Goal: Task Accomplishment & Management: Manage account settings

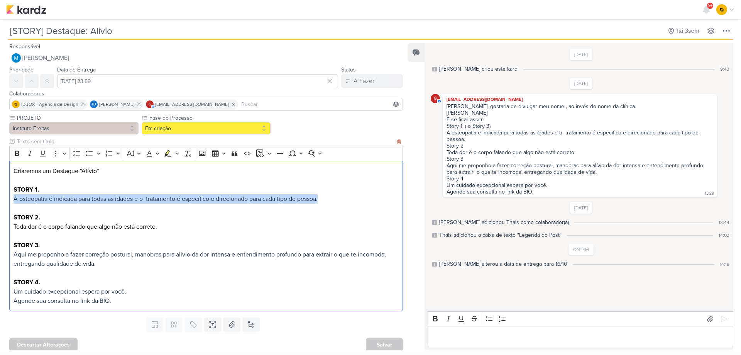
drag, startPoint x: 13, startPoint y: 198, endPoint x: 323, endPoint y: 195, distance: 310.0
click at [323, 195] on p "A osteopatia é indicada para todas as idades e o tratamento é específico e dire…" at bounding box center [207, 198] width 386 height 9
copy span "A osteopatia é indicada para todas as idades e o tratamento é específico e dire…"
click at [183, 201] on span "A osteopatia é indicada para todas as idades e o tratamento é específico e dire…" at bounding box center [166, 199] width 304 height 8
drag, startPoint x: 134, startPoint y: 198, endPoint x: 10, endPoint y: 198, distance: 123.5
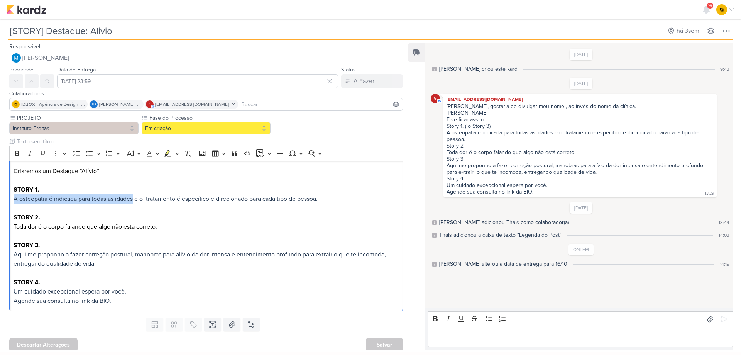
click at [10, 198] on div "Criaremos um Destaque “Alívio” STORY 1. A osteopatia é indicada para todas as i…" at bounding box center [206, 236] width 394 height 151
copy span "A osteopatia é indicada para todas as idades"
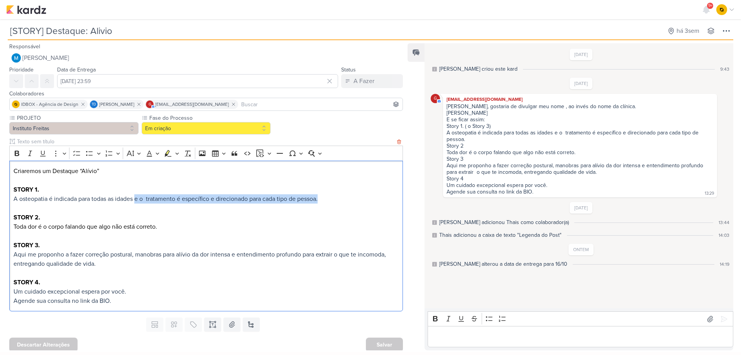
drag, startPoint x: 138, startPoint y: 199, endPoint x: 325, endPoint y: 200, distance: 187.6
click at [326, 200] on p "A osteopatia é indicada para todas as idades e o tratamento é específico e dire…" at bounding box center [207, 198] width 386 height 9
copy span "e o tratamento é específico e direcionado para cada tipo de pessoa."
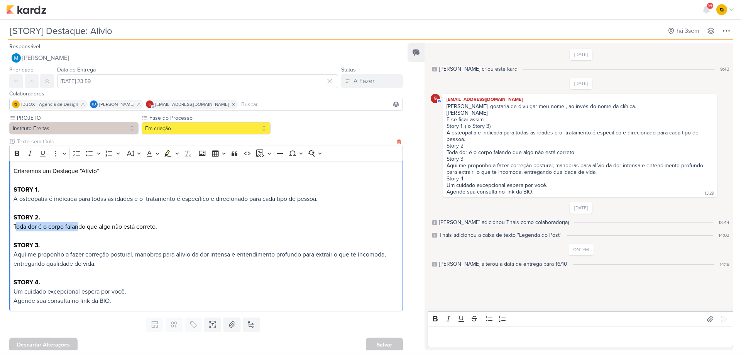
drag, startPoint x: 15, startPoint y: 226, endPoint x: 87, endPoint y: 227, distance: 72.2
click at [79, 226] on p "Toda dor é o corpo falando que algo não está correto." at bounding box center [207, 226] width 386 height 9
drag, startPoint x: 174, startPoint y: 227, endPoint x: 13, endPoint y: 227, distance: 161.7
click at [13, 227] on div "Criaremos um Destaque “Alívio” STORY 1. A osteopatia é indicada para todas as i…" at bounding box center [206, 236] width 394 height 151
copy p "Toda dor é o corpo falando que algo não está correto."
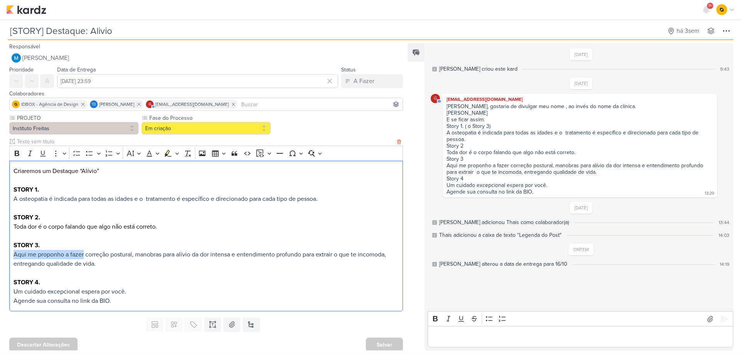
drag, startPoint x: 13, startPoint y: 253, endPoint x: 84, endPoint y: 254, distance: 71.4
click at [84, 254] on div "Criaremos um Destaque “Alívio” STORY 1. A osteopatia é indicada para todas as i…" at bounding box center [206, 236] width 394 height 151
copy span "Aqui me proponho a fazer"
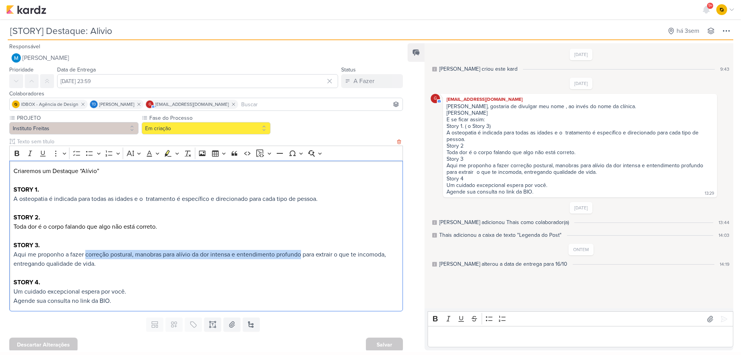
drag, startPoint x: 87, startPoint y: 254, endPoint x: 303, endPoint y: 257, distance: 216.6
click at [303, 257] on span "Aqui me proponho a fazer correção postural, manobras para alívio da dor intensa…" at bounding box center [200, 259] width 372 height 17
copy span "correção postural, manobras para alívio da dor intensa e entendimento profundo"
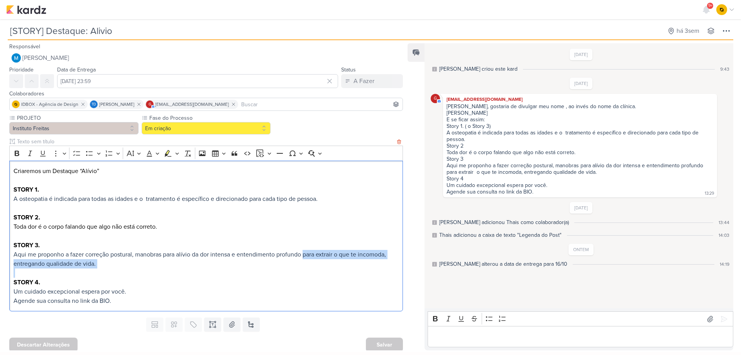
drag, startPoint x: 306, startPoint y: 255, endPoint x: 142, endPoint y: 269, distance: 163.9
click at [142, 269] on div "Criaremos um Destaque “Alívio” STORY 1. A osteopatia é indicada para todas as i…" at bounding box center [206, 236] width 394 height 151
copy span "para extrair o que te incomoda, entregando qualidade de vida."
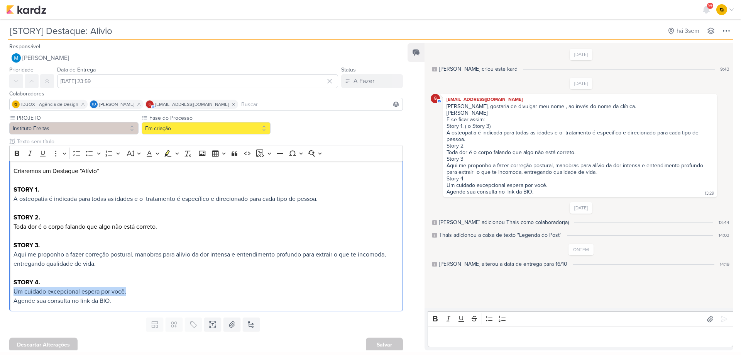
drag, startPoint x: 131, startPoint y: 291, endPoint x: 13, endPoint y: 284, distance: 118.3
click at [8, 295] on div "PROJETO Instituto Freitas Fase do Processo" at bounding box center [203, 214] width 406 height 200
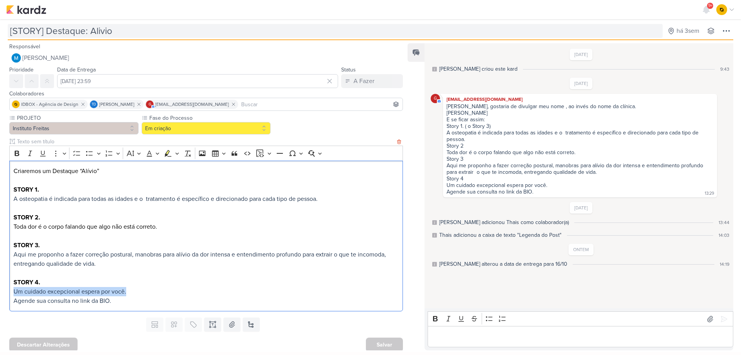
copy span "Um cuidado excepcional espera por você."
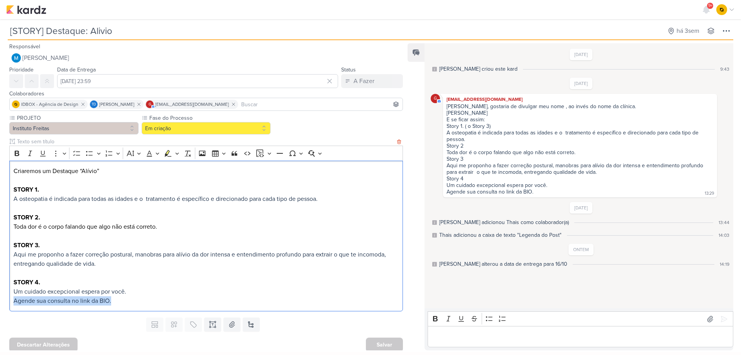
drag, startPoint x: 117, startPoint y: 302, endPoint x: 14, endPoint y: 303, distance: 103.5
click at [14, 303] on p "Agende sua consulta no link da BIO." at bounding box center [207, 300] width 386 height 9
copy span "Agende sua consulta no link da BIO."
click at [706, 318] on icon at bounding box center [710, 319] width 8 height 8
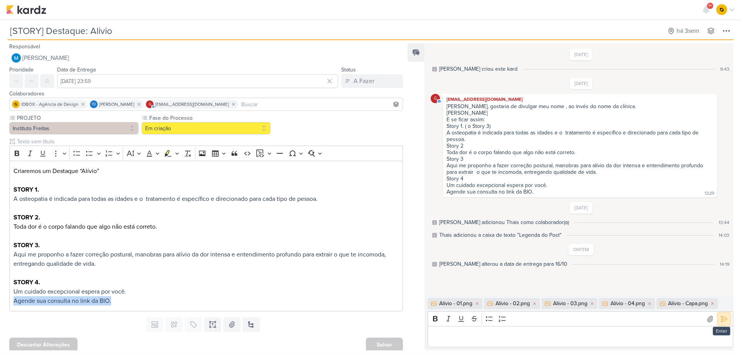
click at [720, 317] on icon at bounding box center [724, 319] width 8 height 8
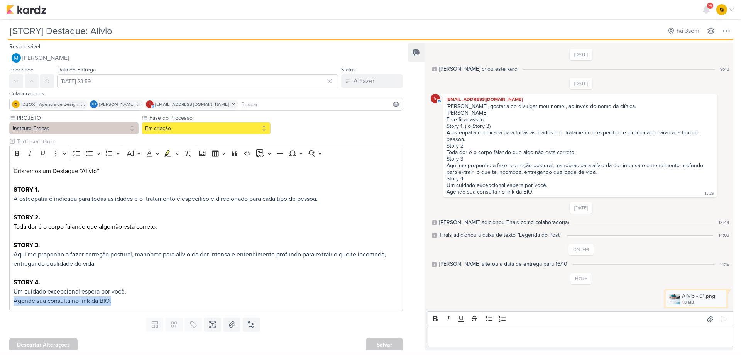
scroll to position [85, 0]
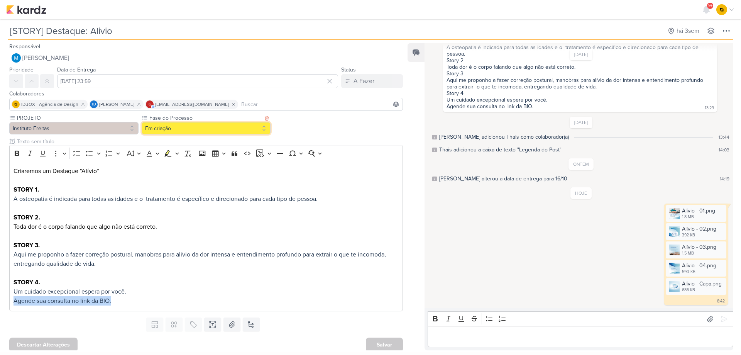
click at [223, 127] on button "Em criação" at bounding box center [206, 128] width 129 height 12
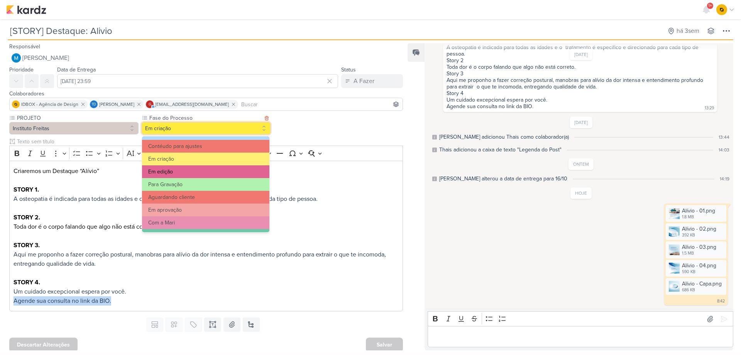
scroll to position [39, 0]
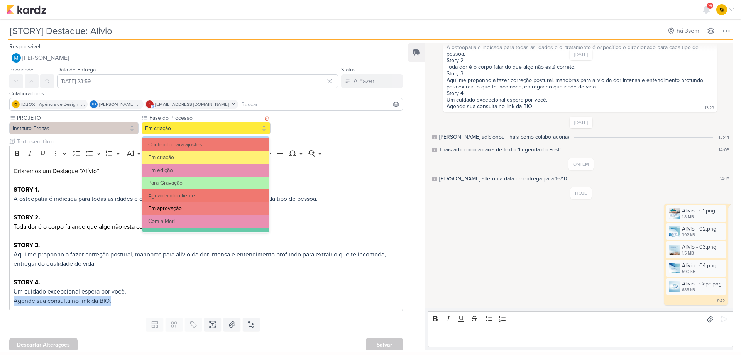
click at [188, 205] on button "Em aprovação" at bounding box center [205, 208] width 127 height 13
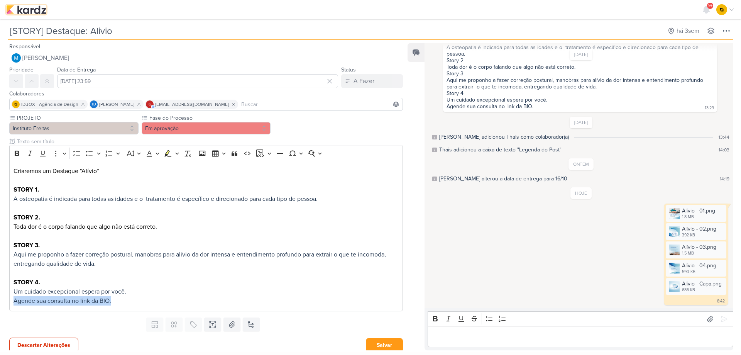
click at [44, 12] on img at bounding box center [26, 9] width 40 height 9
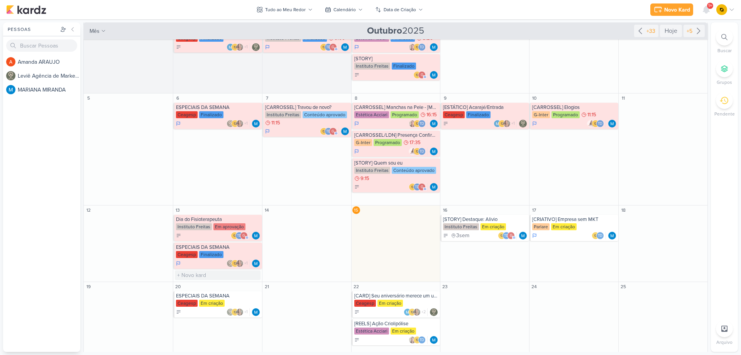
scroll to position [39, 0]
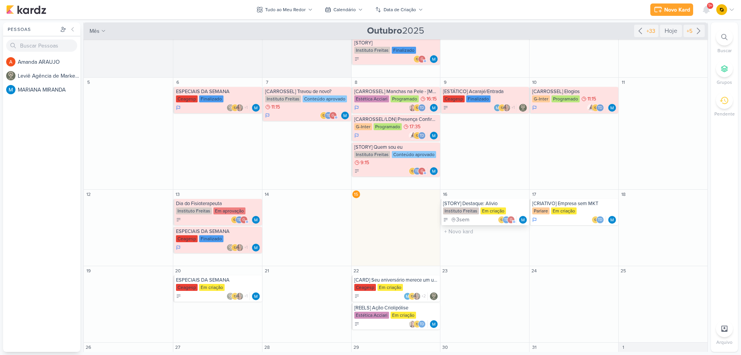
click at [491, 204] on div "[STORY] Destaque: Alivio" at bounding box center [485, 203] width 85 height 6
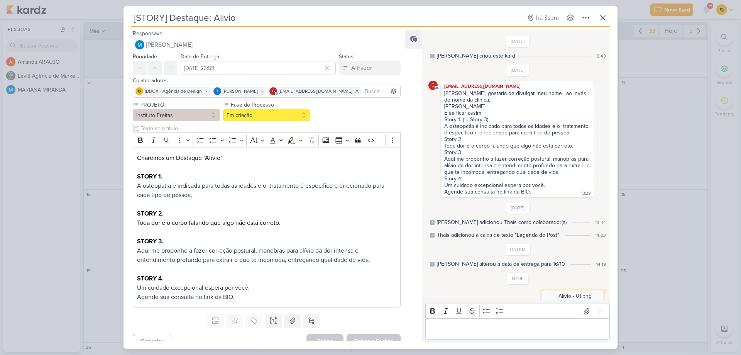
scroll to position [100, 0]
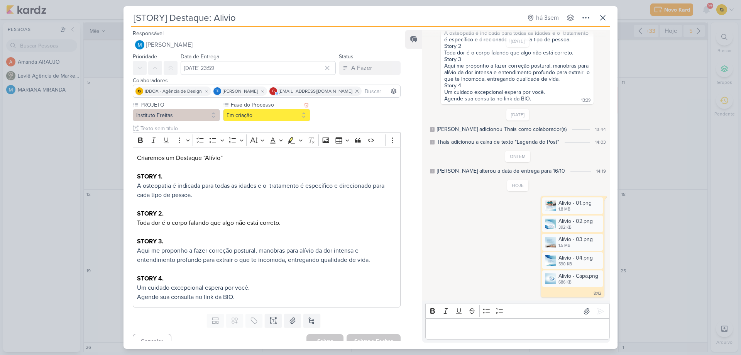
click at [247, 106] on label "Fase do Processo" at bounding box center [266, 105] width 72 height 8
click at [248, 112] on button "Em criação" at bounding box center [266, 115] width 87 height 12
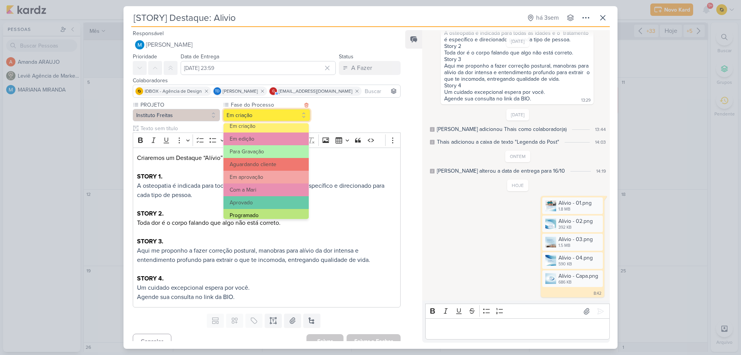
scroll to position [74, 0]
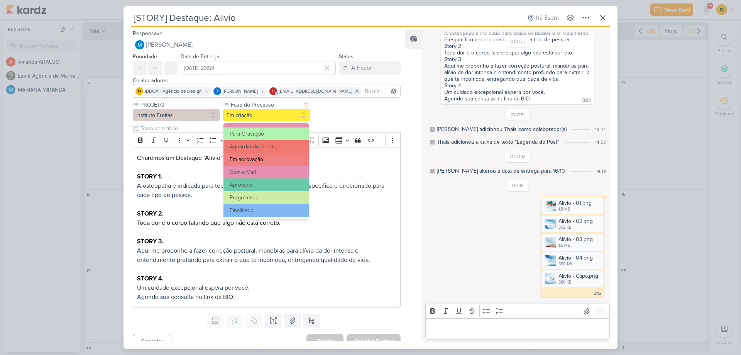
click at [269, 156] on button "Em aprovação" at bounding box center [265, 159] width 85 height 13
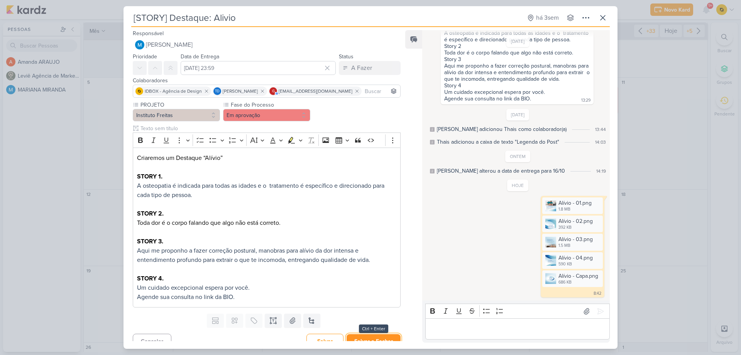
click at [379, 335] on button "Salvar e Fechar" at bounding box center [374, 341] width 54 height 14
